Goal: Navigation & Orientation: Go to known website

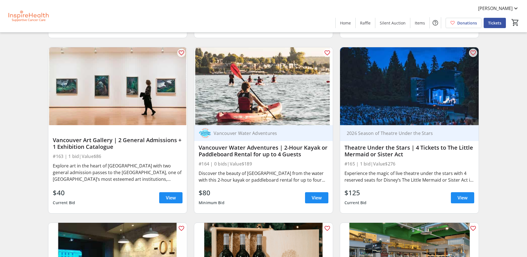
scroll to position [2029, 0]
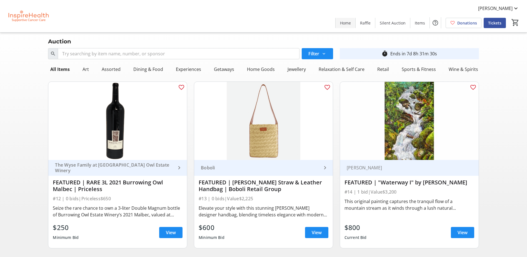
click at [348, 23] on span "Home" at bounding box center [345, 23] width 11 height 6
